Goal: Task Accomplishment & Management: Use online tool/utility

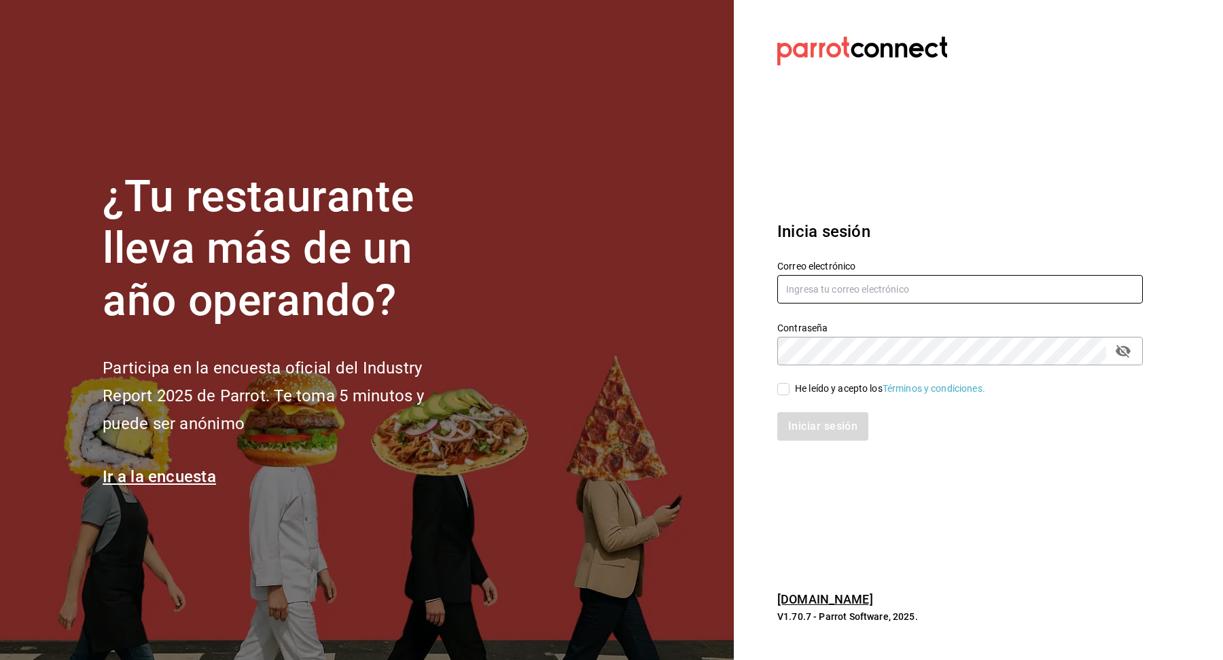
click at [932, 284] on input "text" at bounding box center [959, 289] width 365 height 29
type input "[EMAIL_ADDRESS][DOMAIN_NAME]"
click at [834, 385] on div "He leído y acepto los Términos y condiciones." at bounding box center [890, 389] width 190 height 14
click at [789, 385] on input "He leído y acepto los Términos y condiciones." at bounding box center [783, 389] width 12 height 12
checkbox input "true"
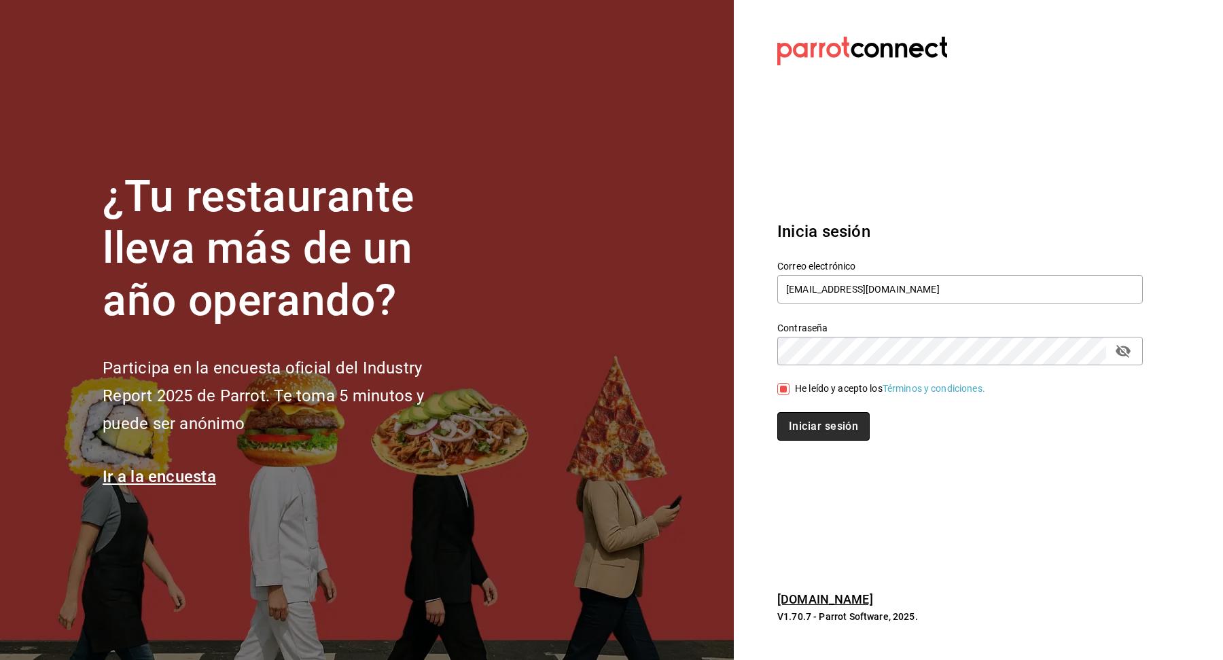
click at [837, 421] on button "Iniciar sesión" at bounding box center [823, 426] width 92 height 29
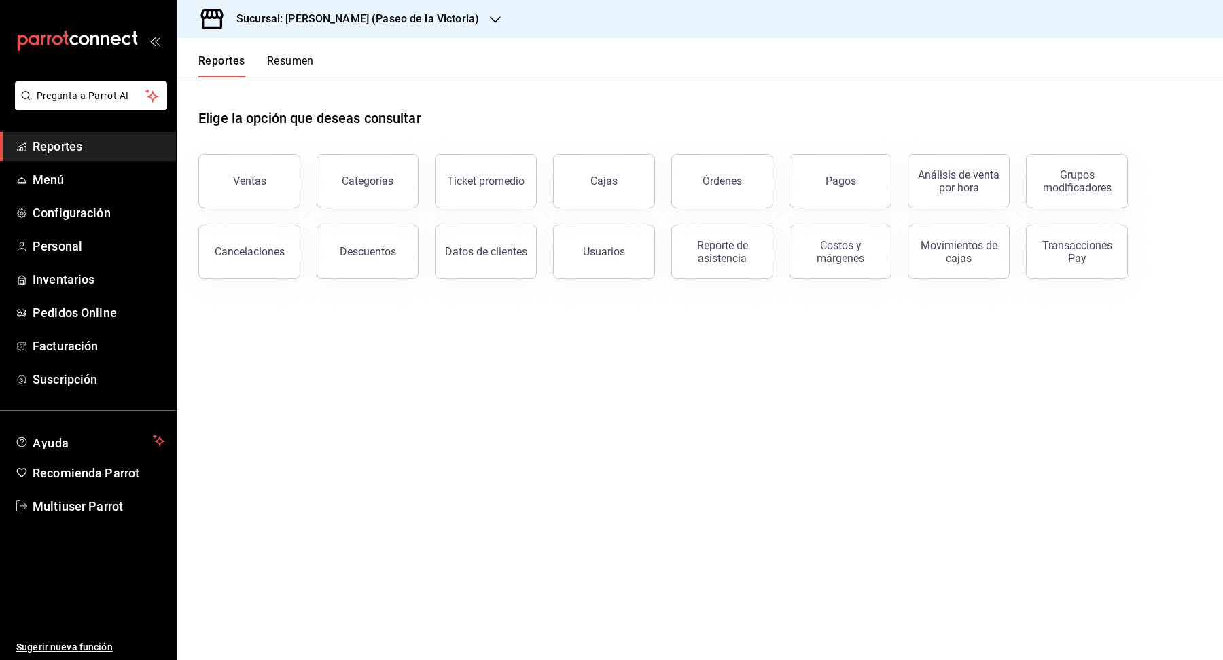
click at [433, 29] on div "Sucursal: [PERSON_NAME] (Paseo de la Victoria)" at bounding box center [346, 19] width 319 height 38
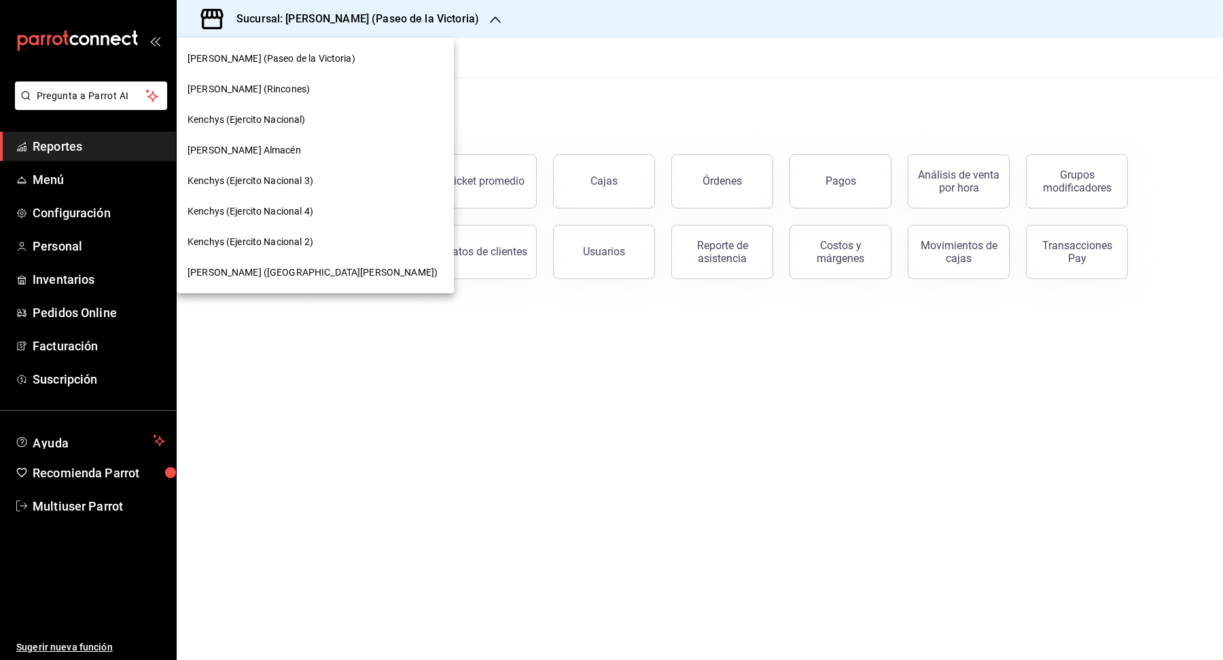
click at [432, 82] on div at bounding box center [611, 330] width 1223 height 660
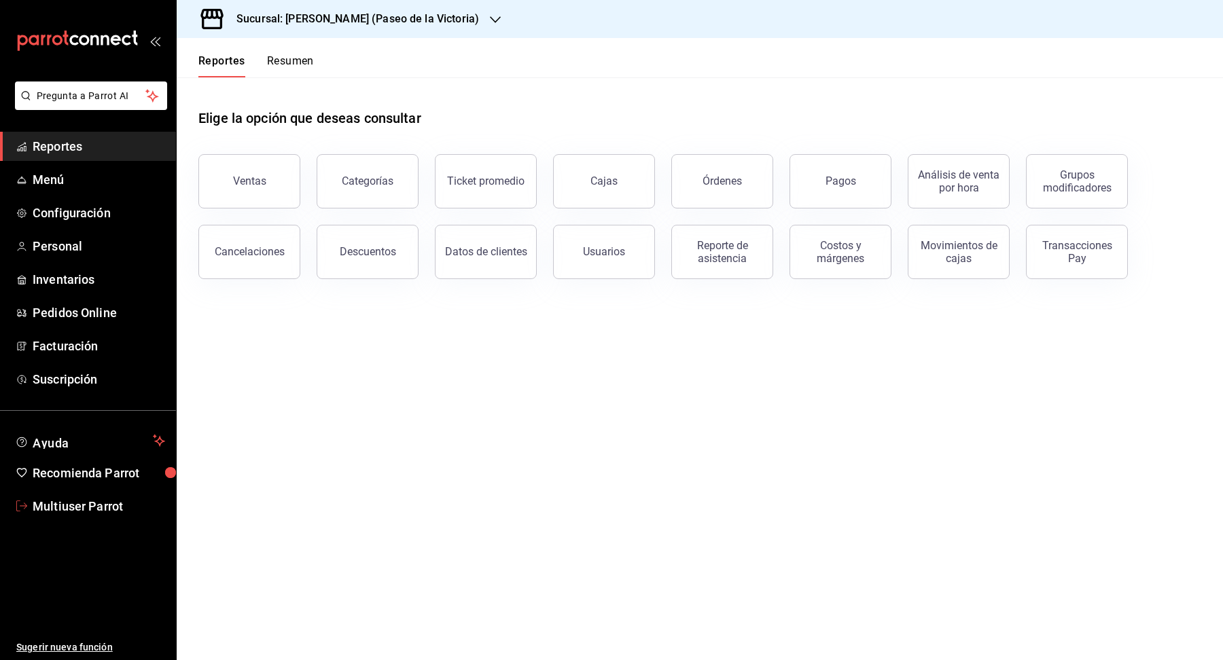
click at [84, 507] on span "Multiuser Parrot" at bounding box center [99, 506] width 132 height 18
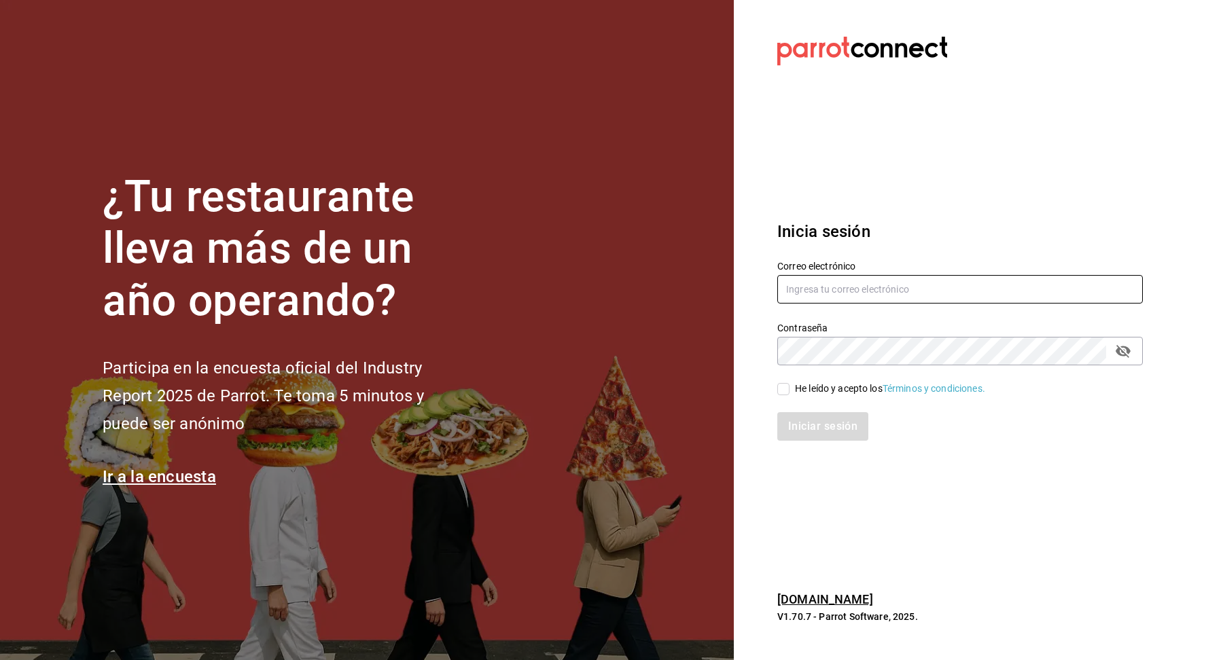
click at [883, 293] on input "text" at bounding box center [959, 289] width 365 height 29
type input "a"
type input "[EMAIL_ADDRESS][DOMAIN_NAME]"
click at [834, 390] on div "He leído y acepto los Términos y condiciones." at bounding box center [890, 389] width 190 height 14
click at [789, 390] on input "He leído y acepto los Términos y condiciones." at bounding box center [783, 389] width 12 height 12
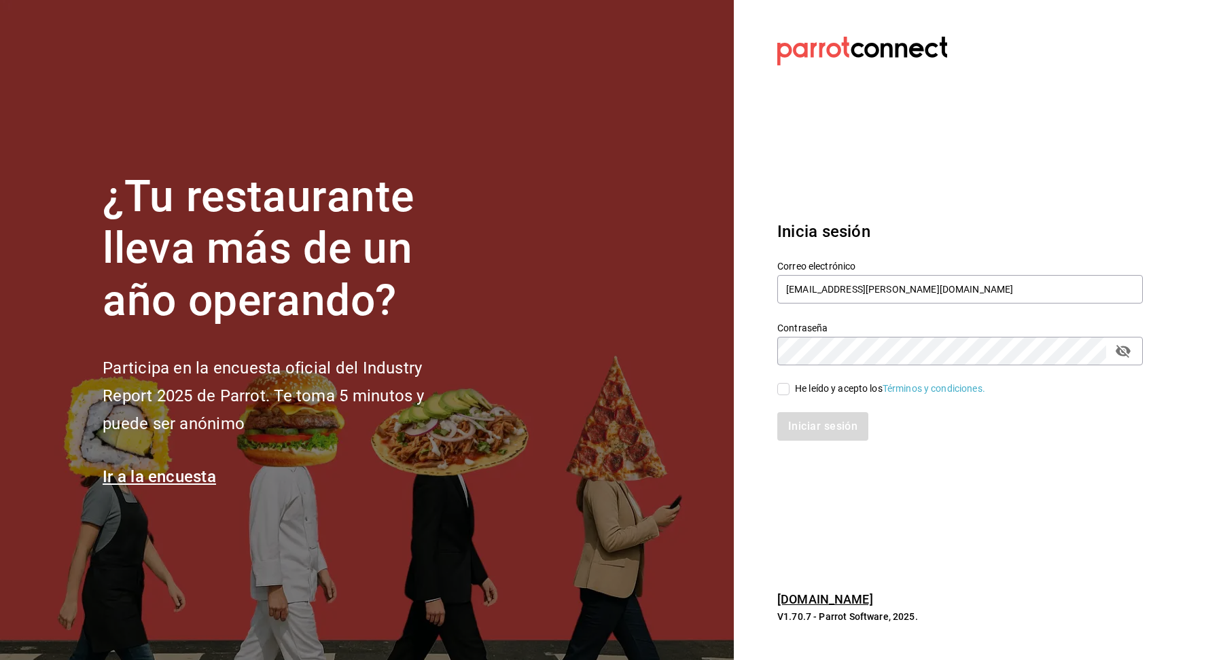
checkbox input "true"
click at [834, 418] on button "Iniciar sesión" at bounding box center [823, 426] width 92 height 29
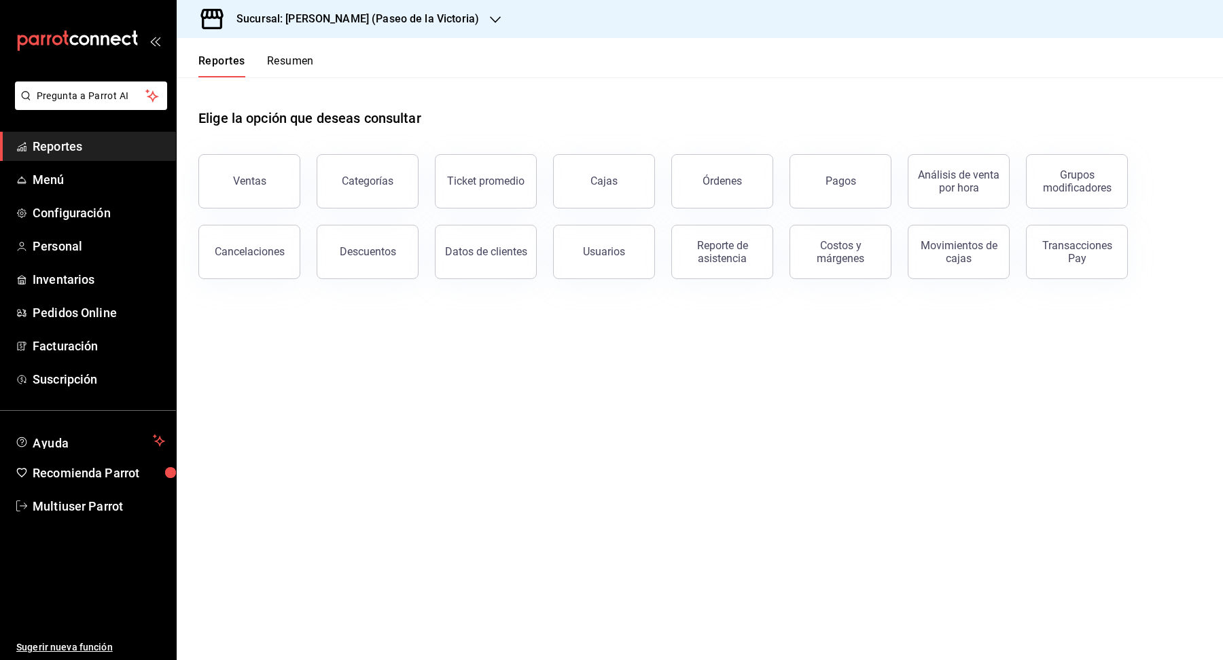
click at [372, 16] on h3 "Sucursal: [PERSON_NAME] (Paseo de la Victoria)" at bounding box center [352, 19] width 253 height 16
